Goal: Navigation & Orientation: Find specific page/section

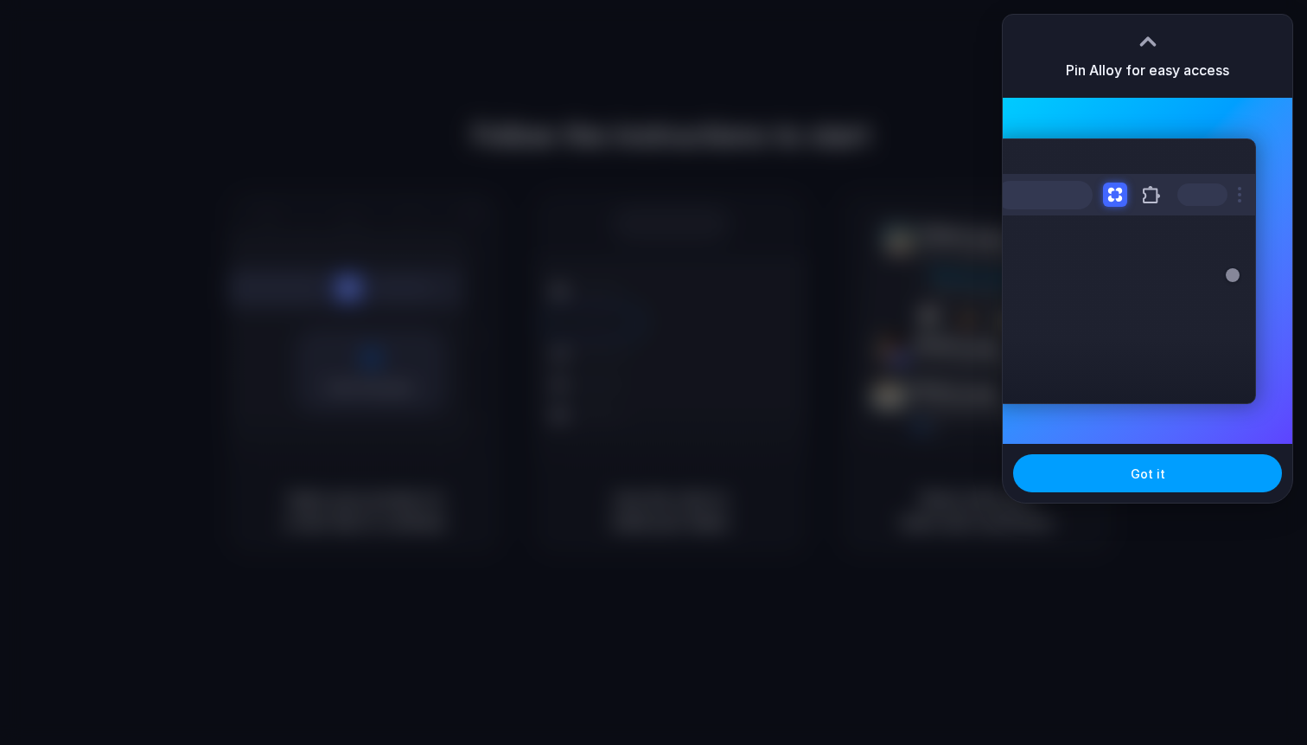
click at [1175, 464] on button "Got it" at bounding box center [1147, 473] width 269 height 38
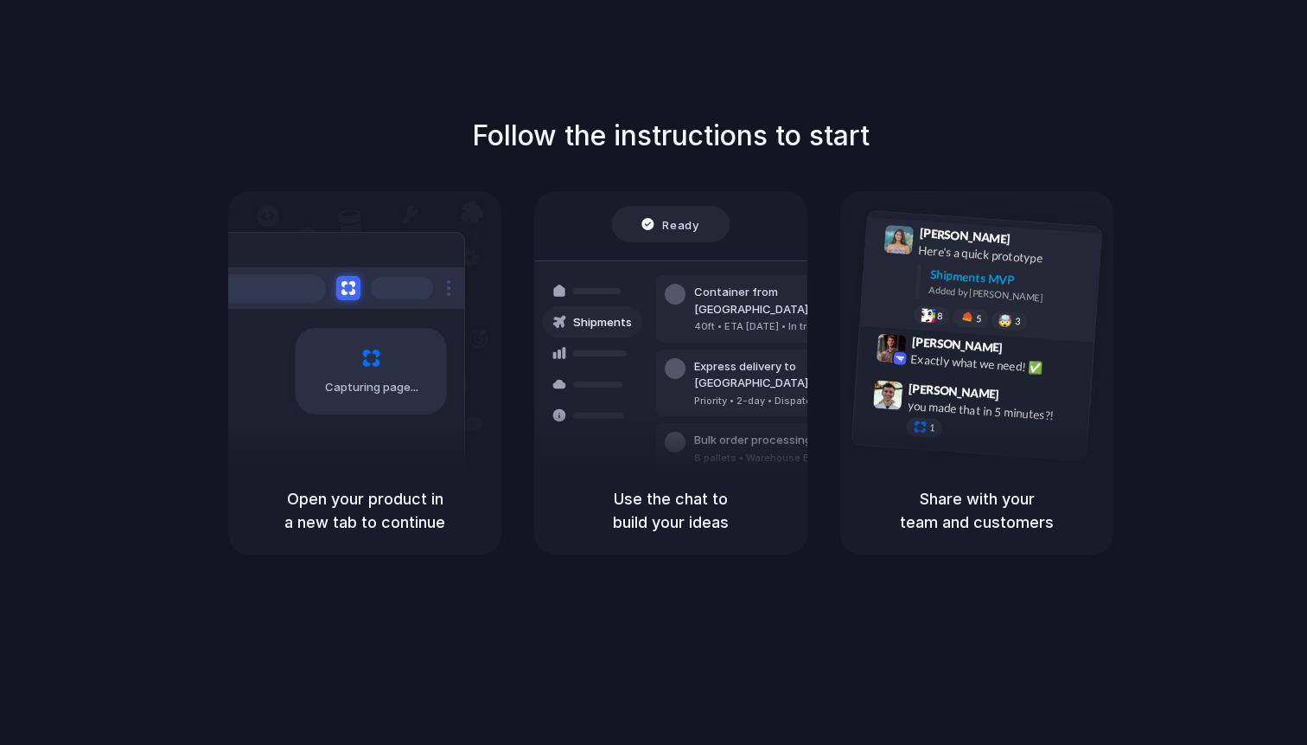
click at [873, 296] on div "[PERSON_NAME] 9:41 AM Here's a quick prototype Shipments MVP Added by [PERSON_N…" at bounding box center [980, 280] width 241 height 125
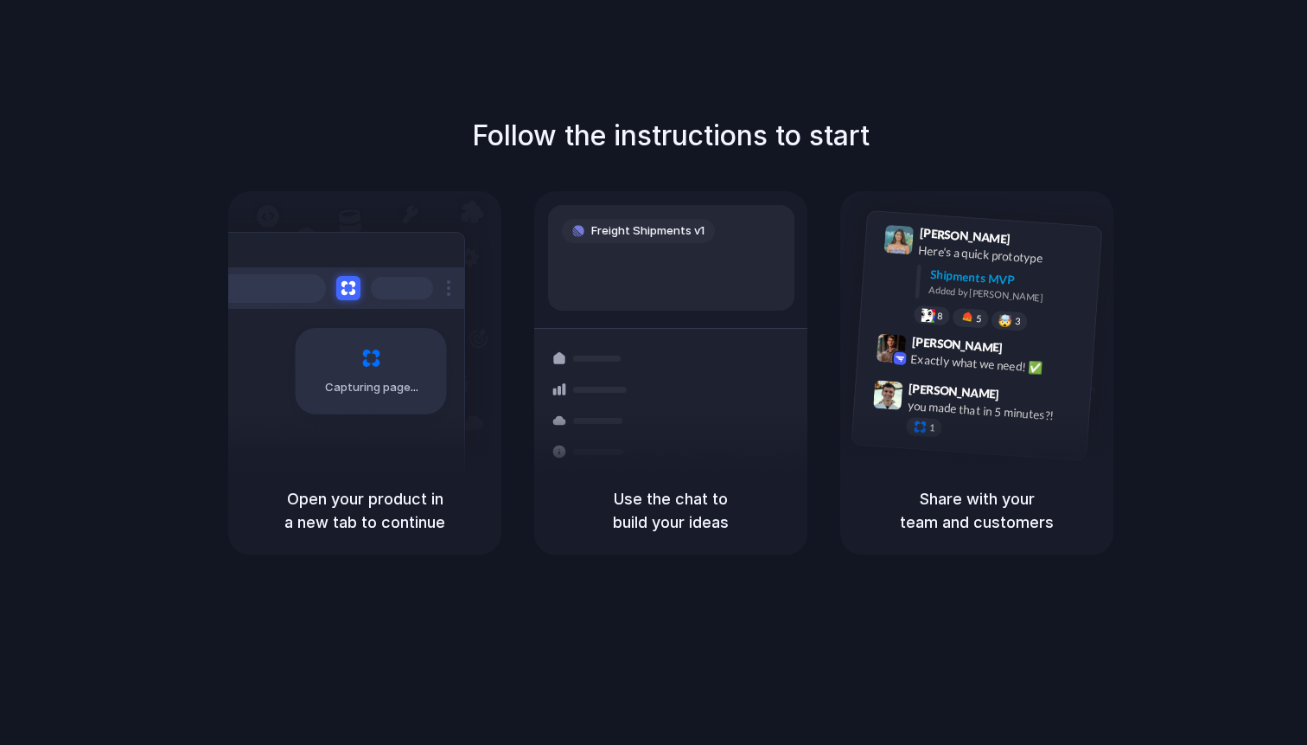
click at [691, 215] on div "Freight Shipments v1" at bounding box center [671, 257] width 246 height 105
click at [394, 352] on div "Capturing page" at bounding box center [371, 371] width 151 height 86
click at [428, 296] on div at bounding box center [402, 288] width 62 height 22
